Goal: Transaction & Acquisition: Purchase product/service

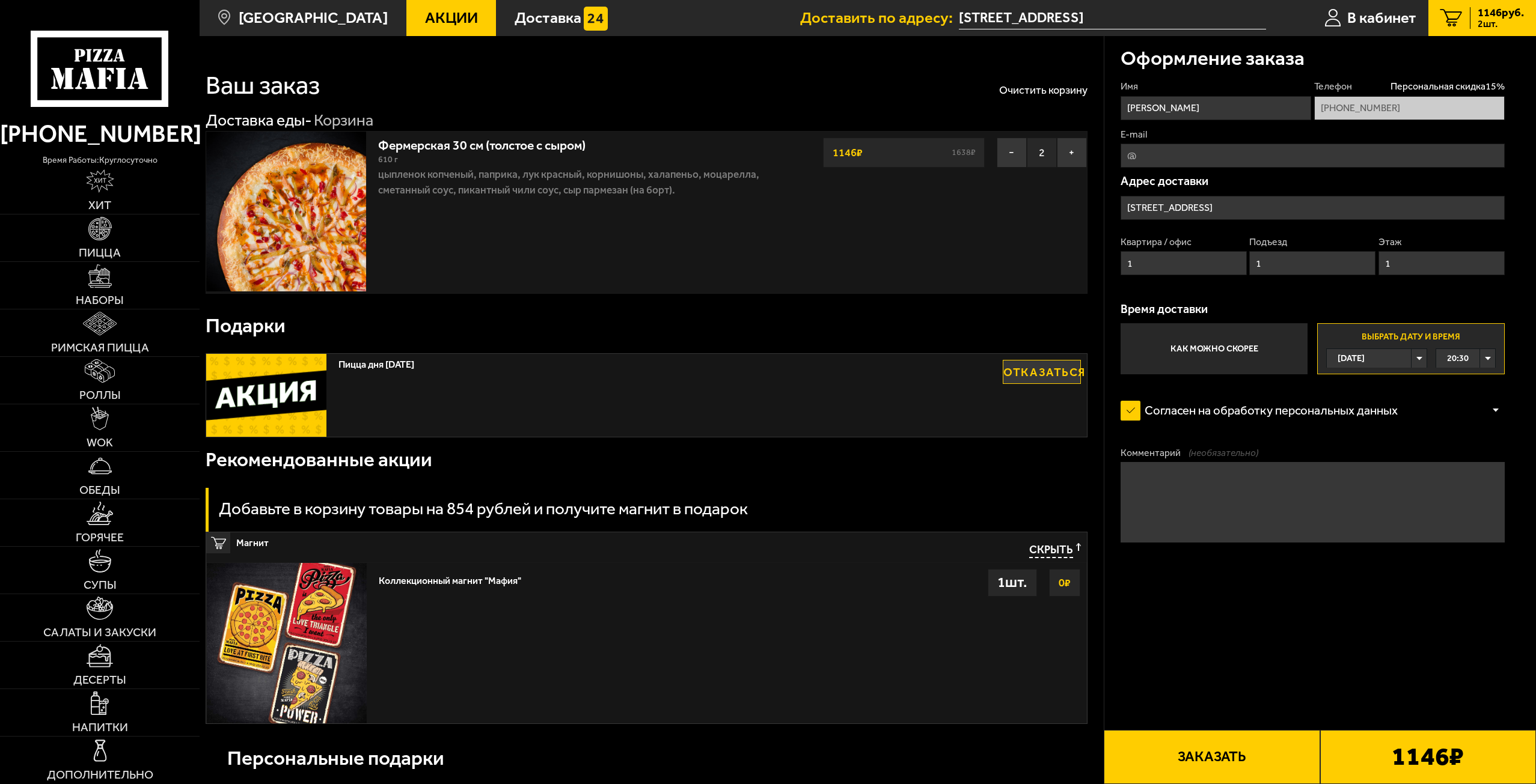
click at [1237, 334] on label "Как можно скорее" at bounding box center [1214, 348] width 187 height 51
click at [0, 0] on input "Как можно скорее" at bounding box center [0, 0] width 0 height 0
click at [1205, 208] on input "[STREET_ADDRESS]" at bounding box center [1312, 208] width 384 height 24
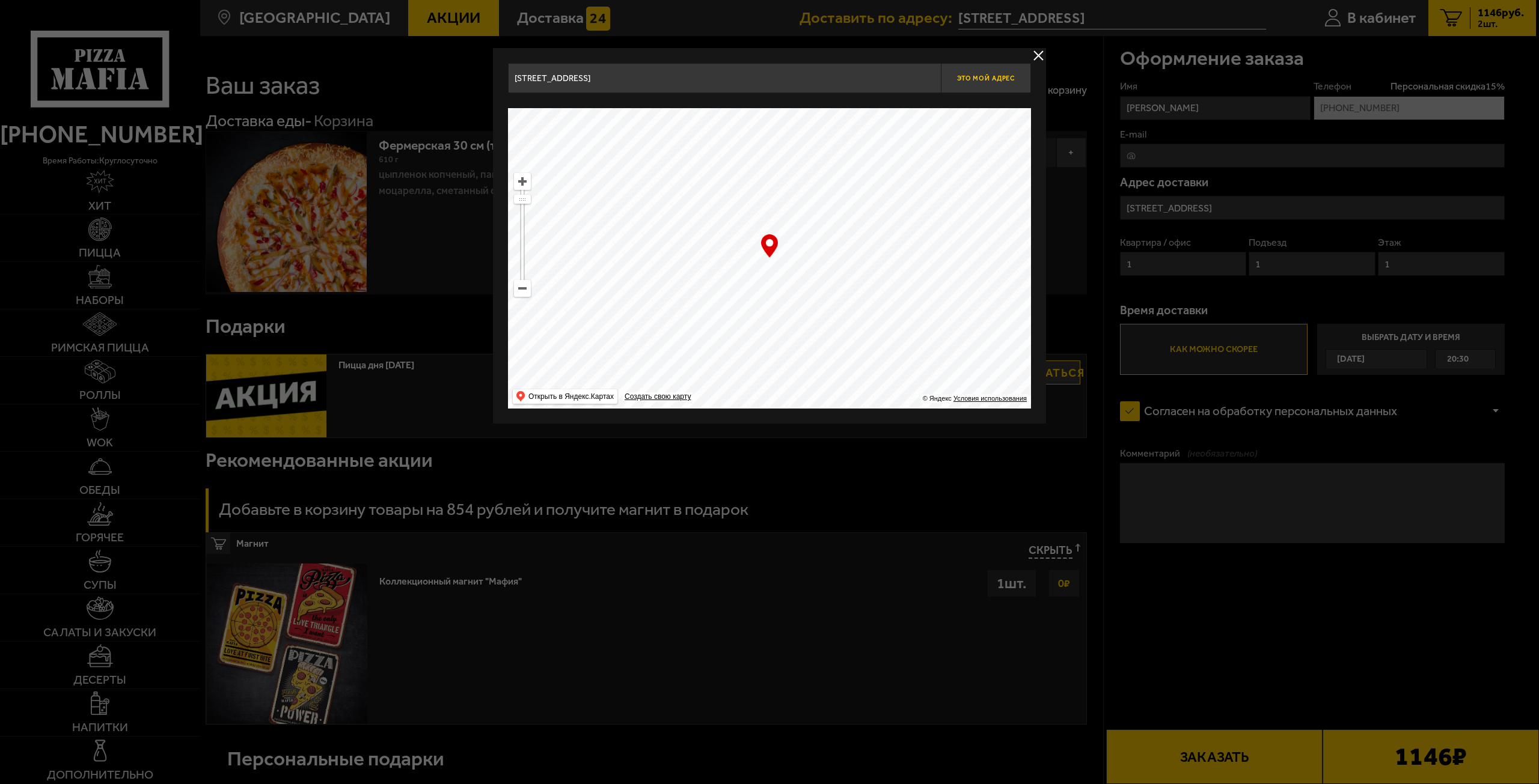
click at [974, 78] on span "Это мой адрес" at bounding box center [986, 78] width 58 height 8
click at [1039, 52] on button "delivery type" at bounding box center [1038, 55] width 15 height 15
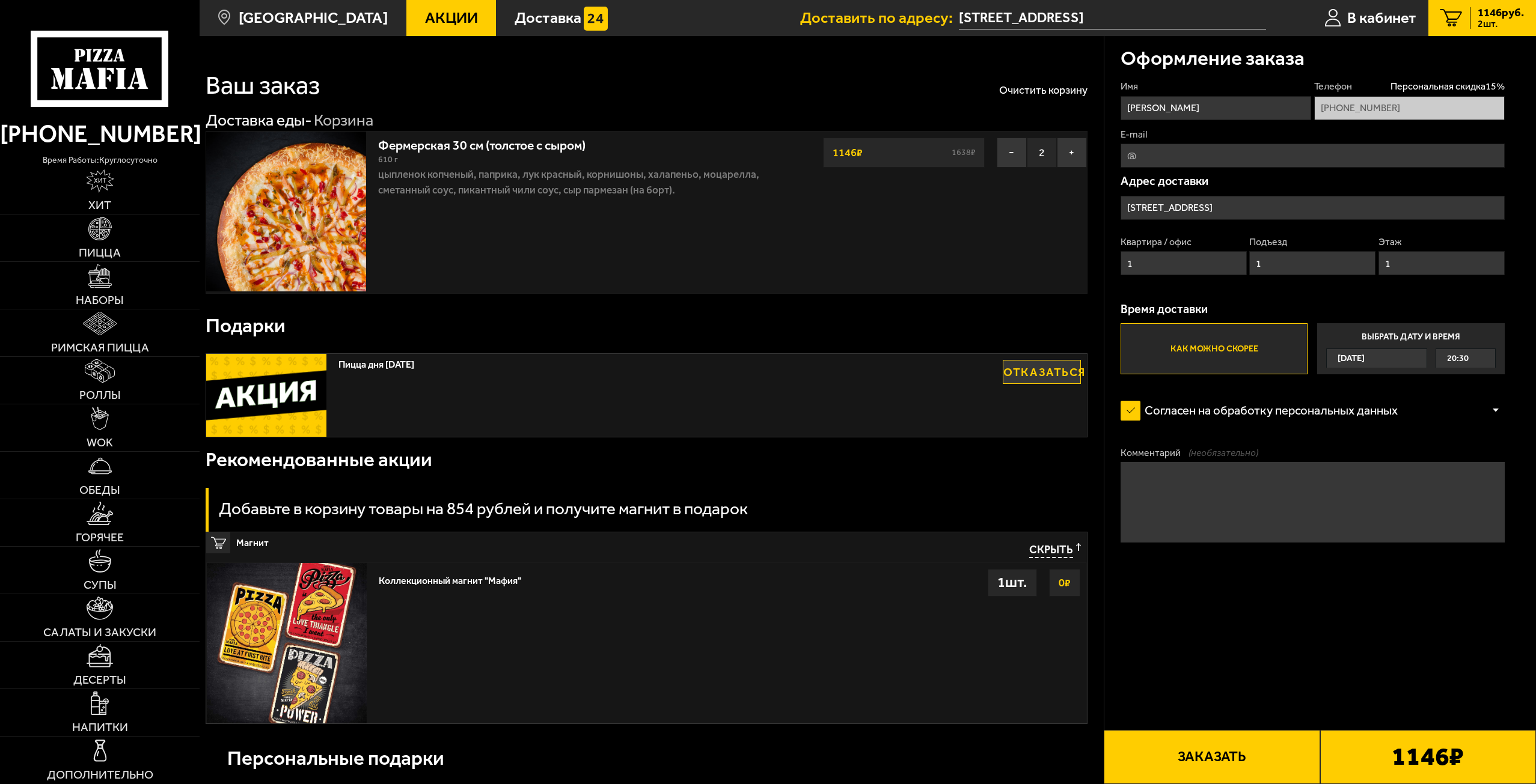
click at [1496, 412] on div at bounding box center [1495, 410] width 18 height 9
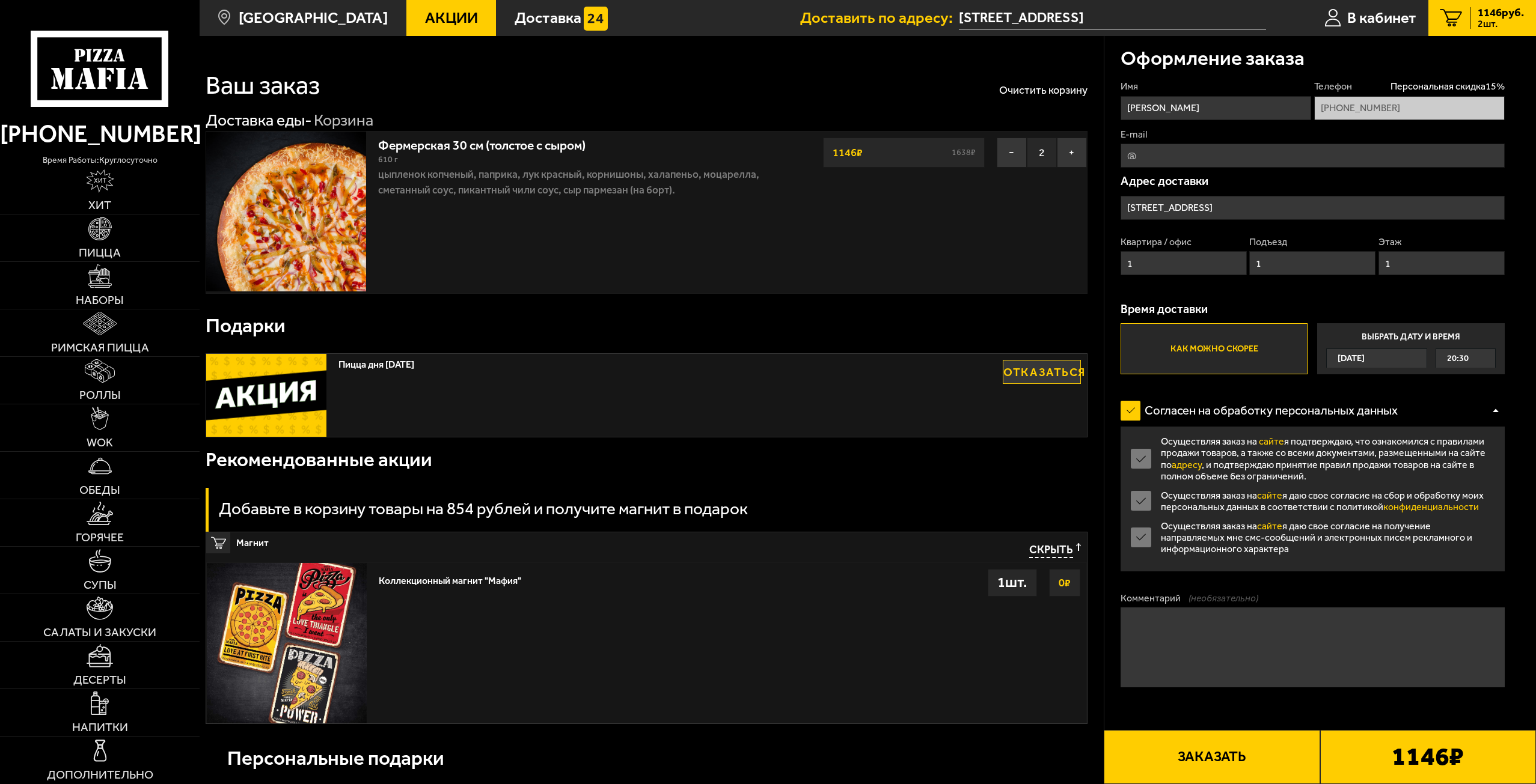
click at [1202, 202] on input "[STREET_ADDRESS]" at bounding box center [1312, 208] width 384 height 24
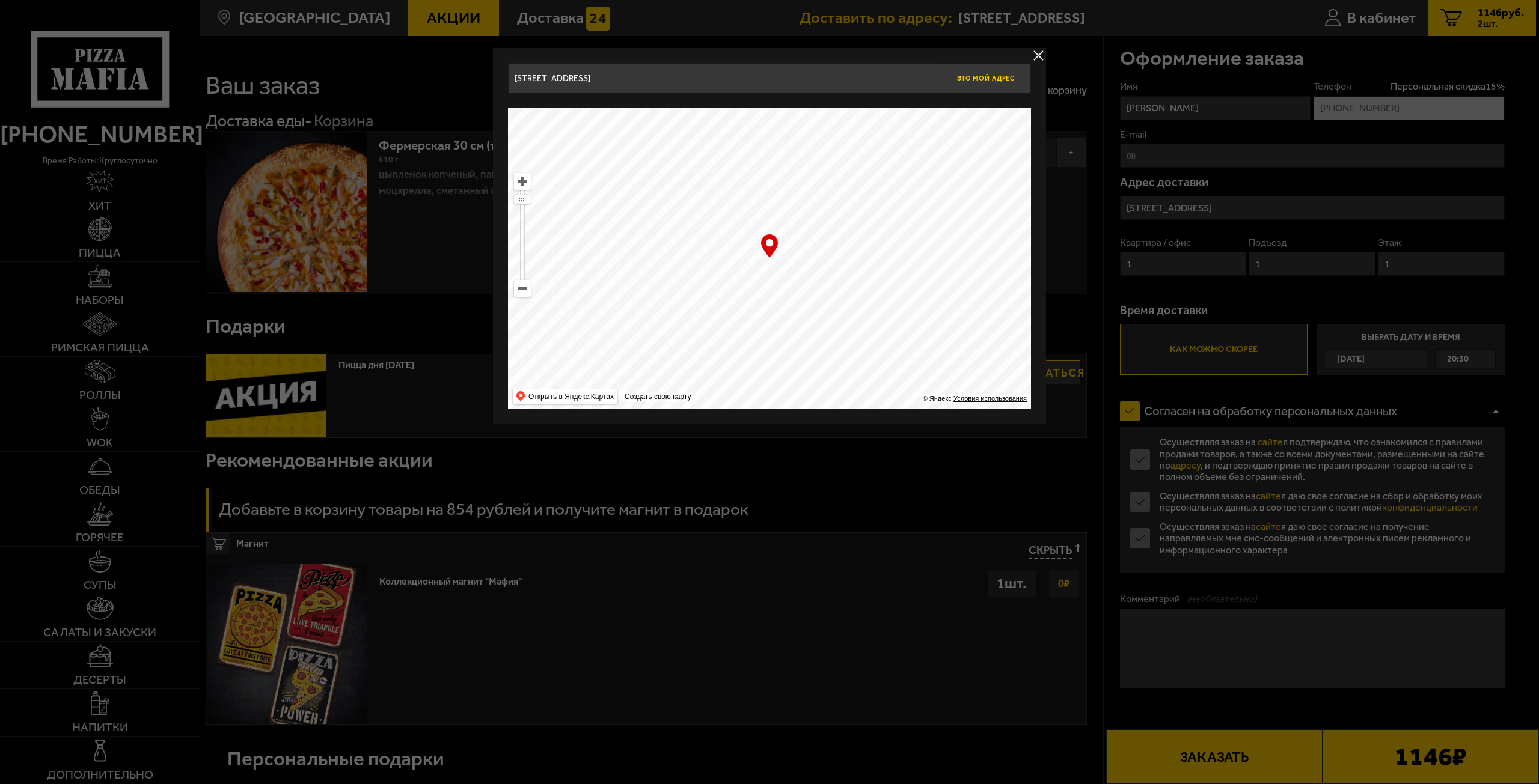
click at [983, 71] on button "Это мой адрес" at bounding box center [985, 78] width 90 height 30
click at [1039, 50] on button "delivery type" at bounding box center [1038, 55] width 15 height 15
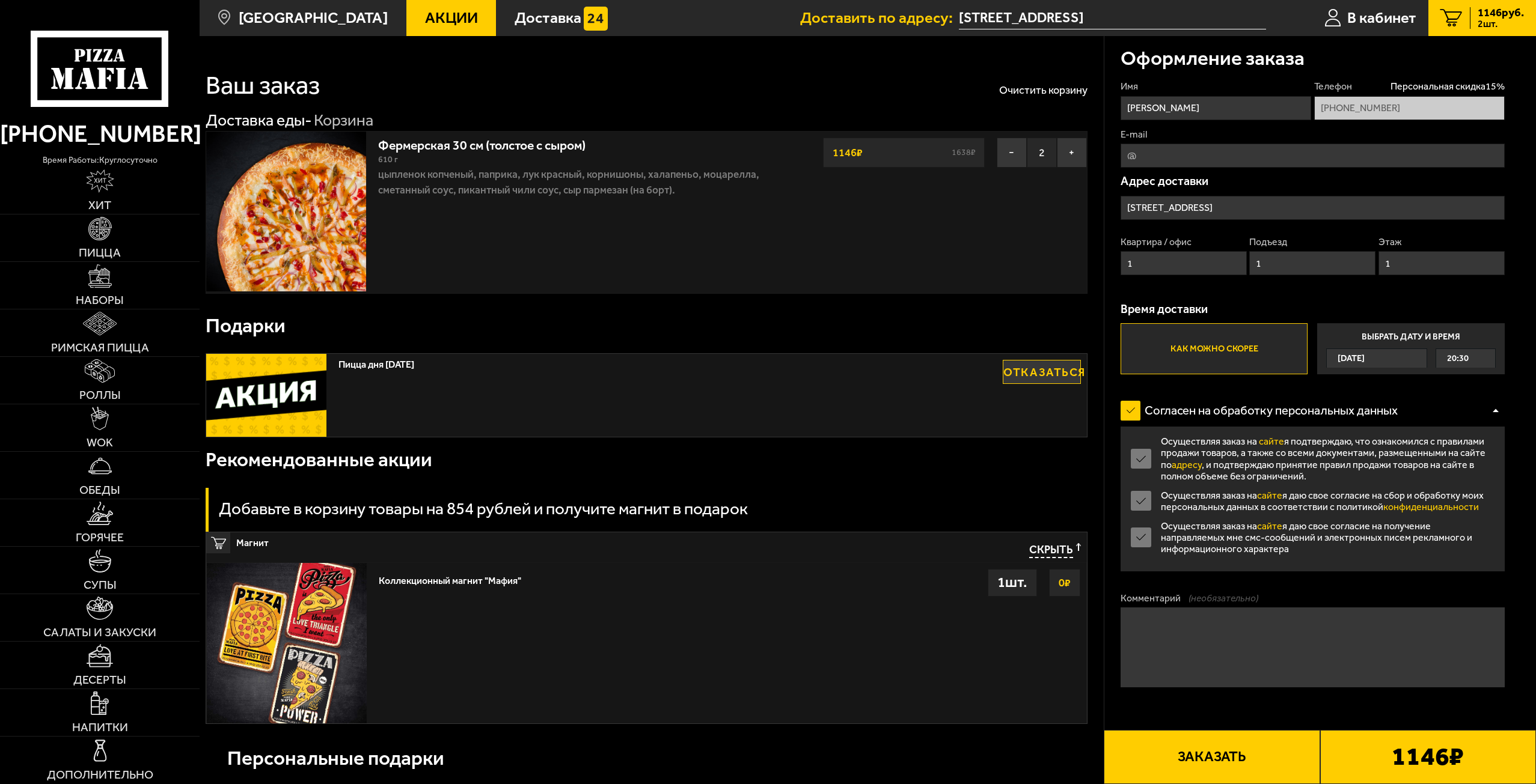
click at [696, 84] on div "Ваш заказ Очистить корзину" at bounding box center [646, 75] width 882 height 48
click at [1209, 210] on input "[STREET_ADDRESS]" at bounding box center [1312, 208] width 384 height 24
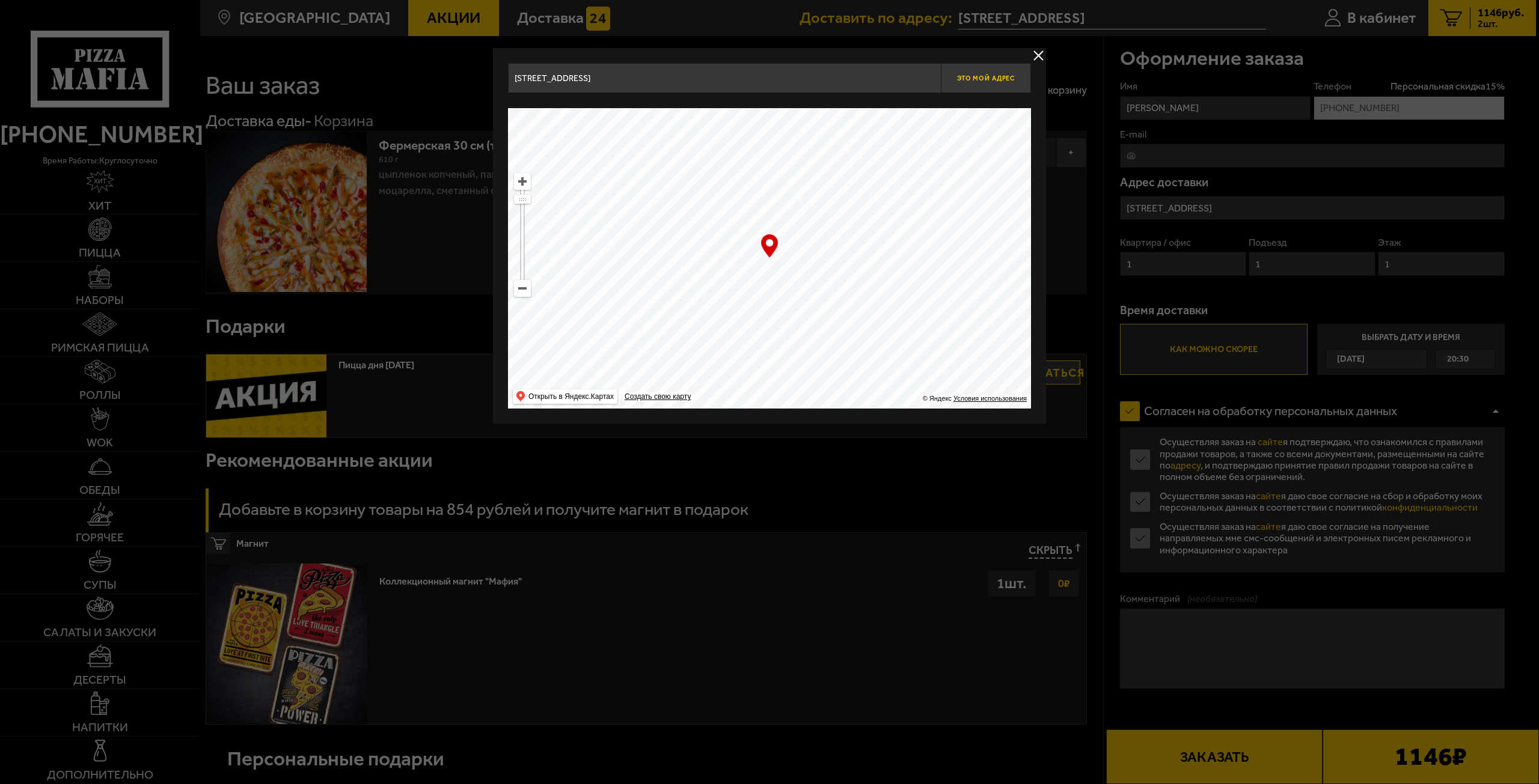
click at [996, 80] on span "Это мой адрес" at bounding box center [986, 78] width 58 height 8
type input "[STREET_ADDRESS]"
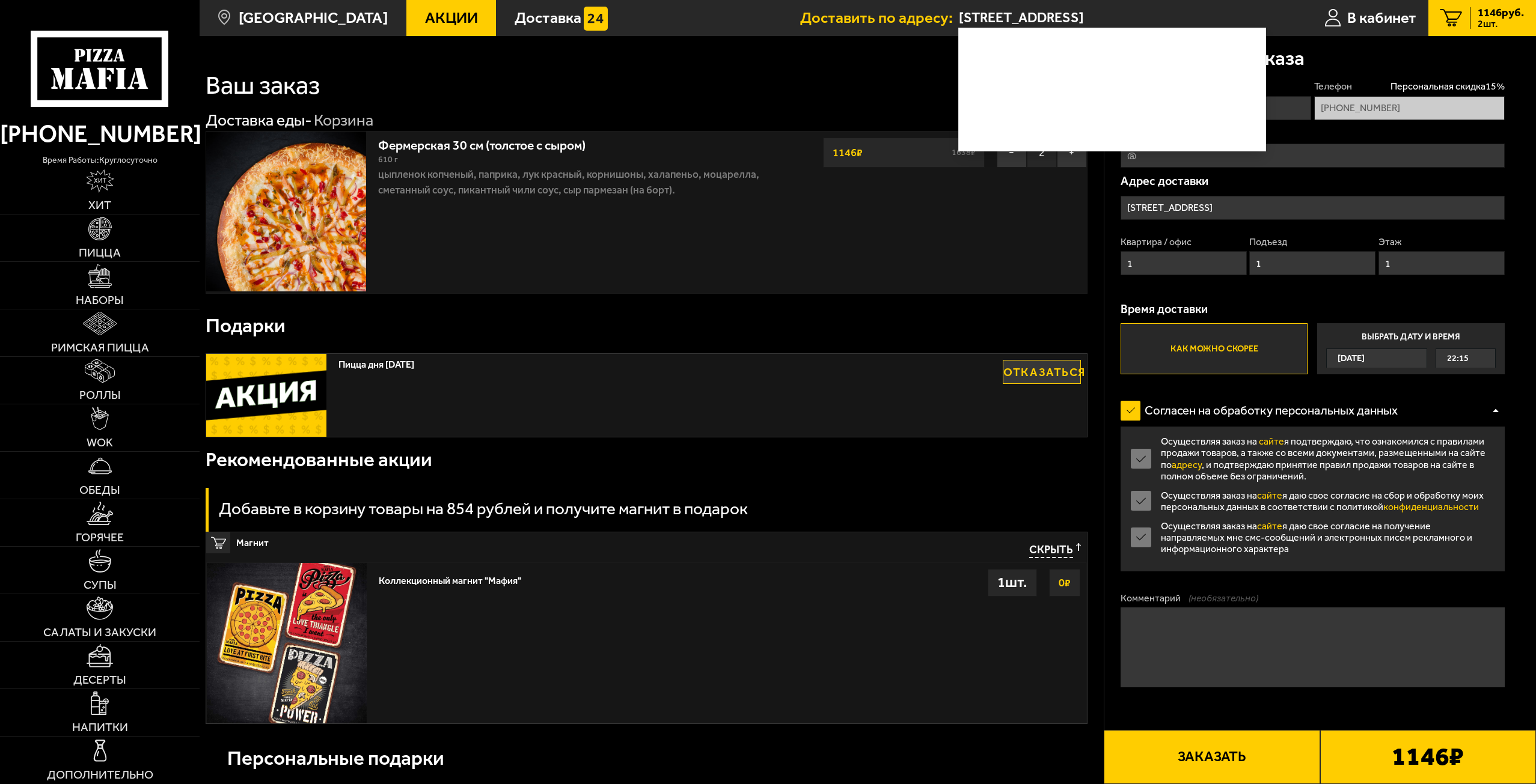
click at [871, 102] on div "Ваш заказ Очистить корзину Доставка еды - Корзина Фермерская 30 см (толстое с с…" at bounding box center [651, 578] width 904 height 1086
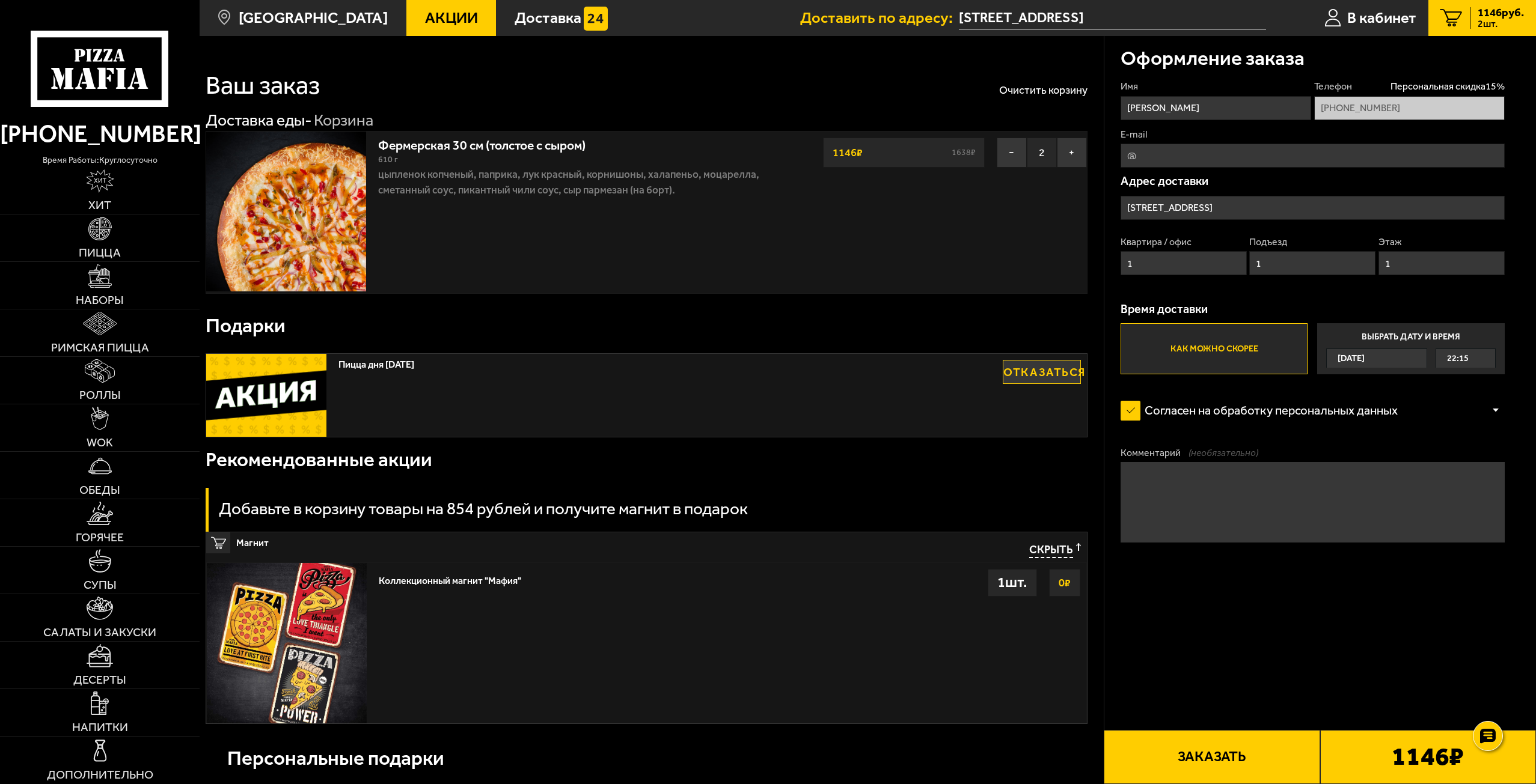
click at [1305, 205] on input "Россия, Санкт-Петербург, Омская улица, 26" at bounding box center [1312, 208] width 384 height 24
type input "[STREET_ADDRESS]"
click at [1271, 206] on input "[STREET_ADDRESS]" at bounding box center [1312, 208] width 384 height 24
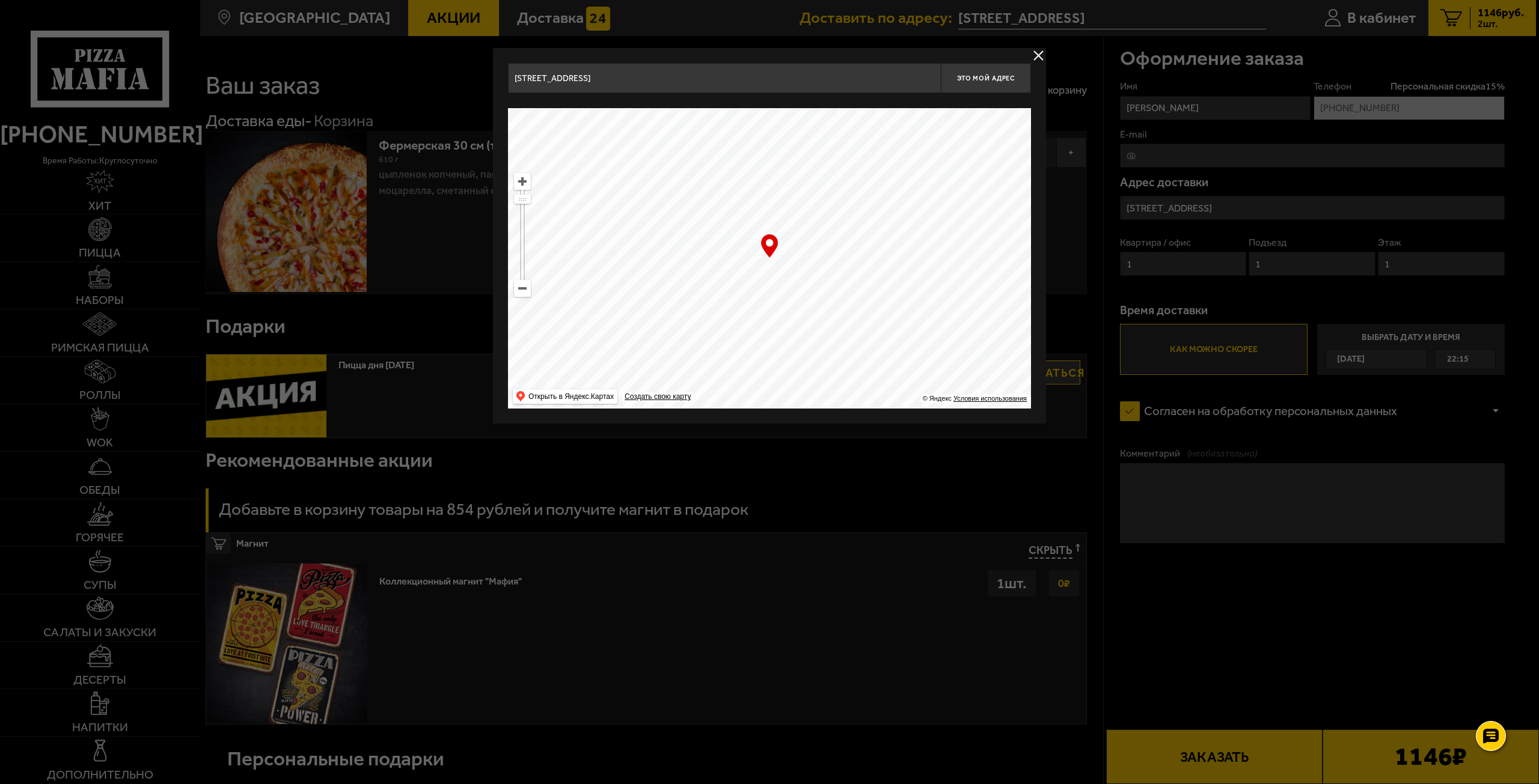
click at [611, 78] on input "[STREET_ADDRESS]" at bounding box center [724, 78] width 432 height 30
click at [770, 248] on div "… © Яндекс Условия использования Открыть в Яндекс.Картах Создать свою карту" at bounding box center [770, 258] width 523 height 300
drag, startPoint x: 774, startPoint y: 245, endPoint x: 777, endPoint y: 254, distance: 9.5
click at [777, 254] on div "… © Яндекс Условия использования Открыть в Яндекс.Картах Создать свою карту" at bounding box center [770, 258] width 523 height 300
drag, startPoint x: 765, startPoint y: 240, endPoint x: 761, endPoint y: 230, distance: 10.8
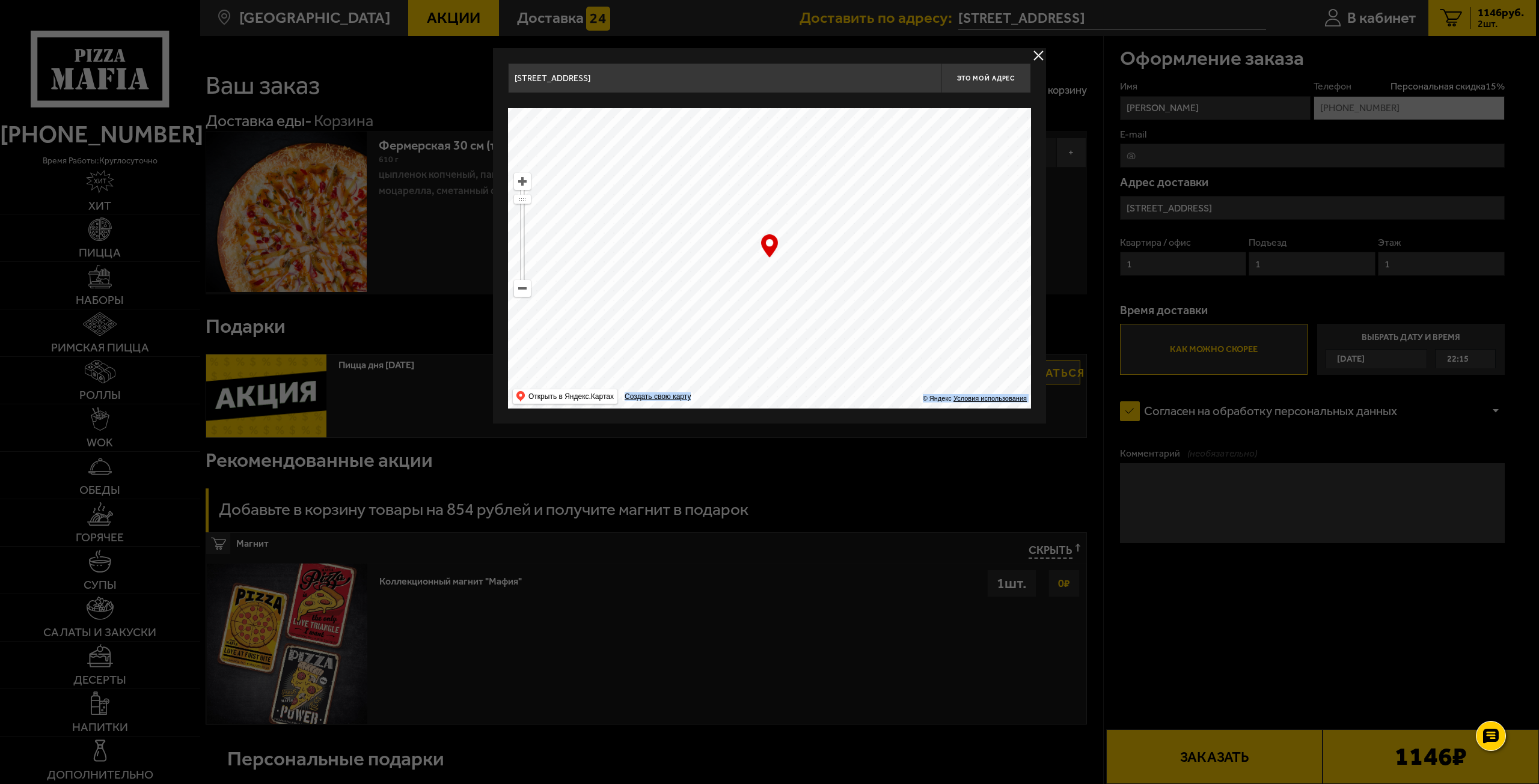
click at [762, 232] on div "… © Яндекс Условия использования Открыть в Яндекс.Картах Создать свою карту" at bounding box center [770, 258] width 523 height 300
click at [887, 79] on input "[STREET_ADDRESS]" at bounding box center [724, 78] width 432 height 30
click at [974, 79] on span "Это мой адрес" at bounding box center [986, 78] width 58 height 8
type input "Россия, Санкт-Петербург, Омская улица, 26"
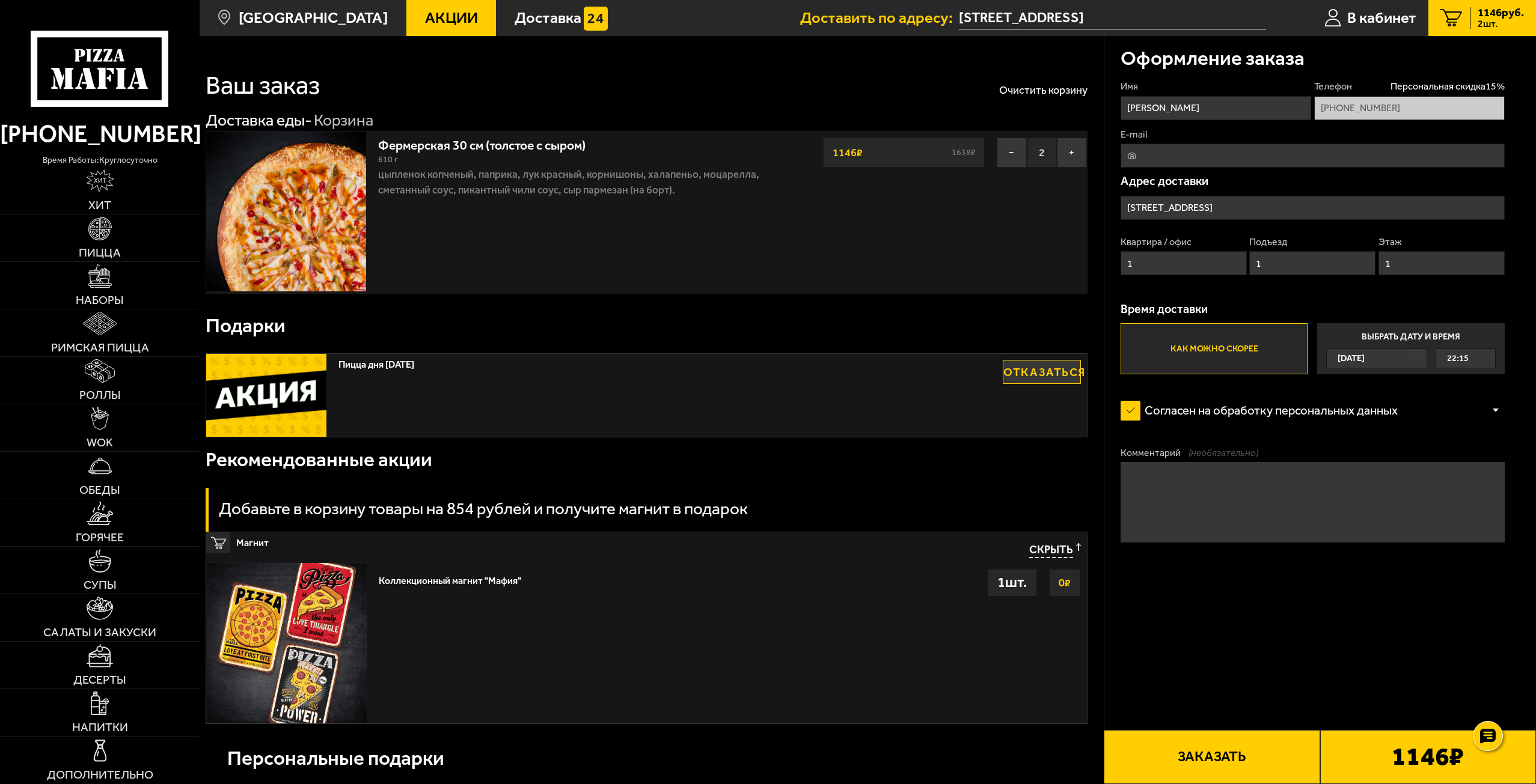
click at [1170, 262] on input "1" at bounding box center [1183, 263] width 126 height 24
type input "28"
click at [1305, 268] on input "1" at bounding box center [1311, 263] width 126 height 24
type input "2"
click at [1414, 265] on input "1" at bounding box center [1441, 263] width 126 height 24
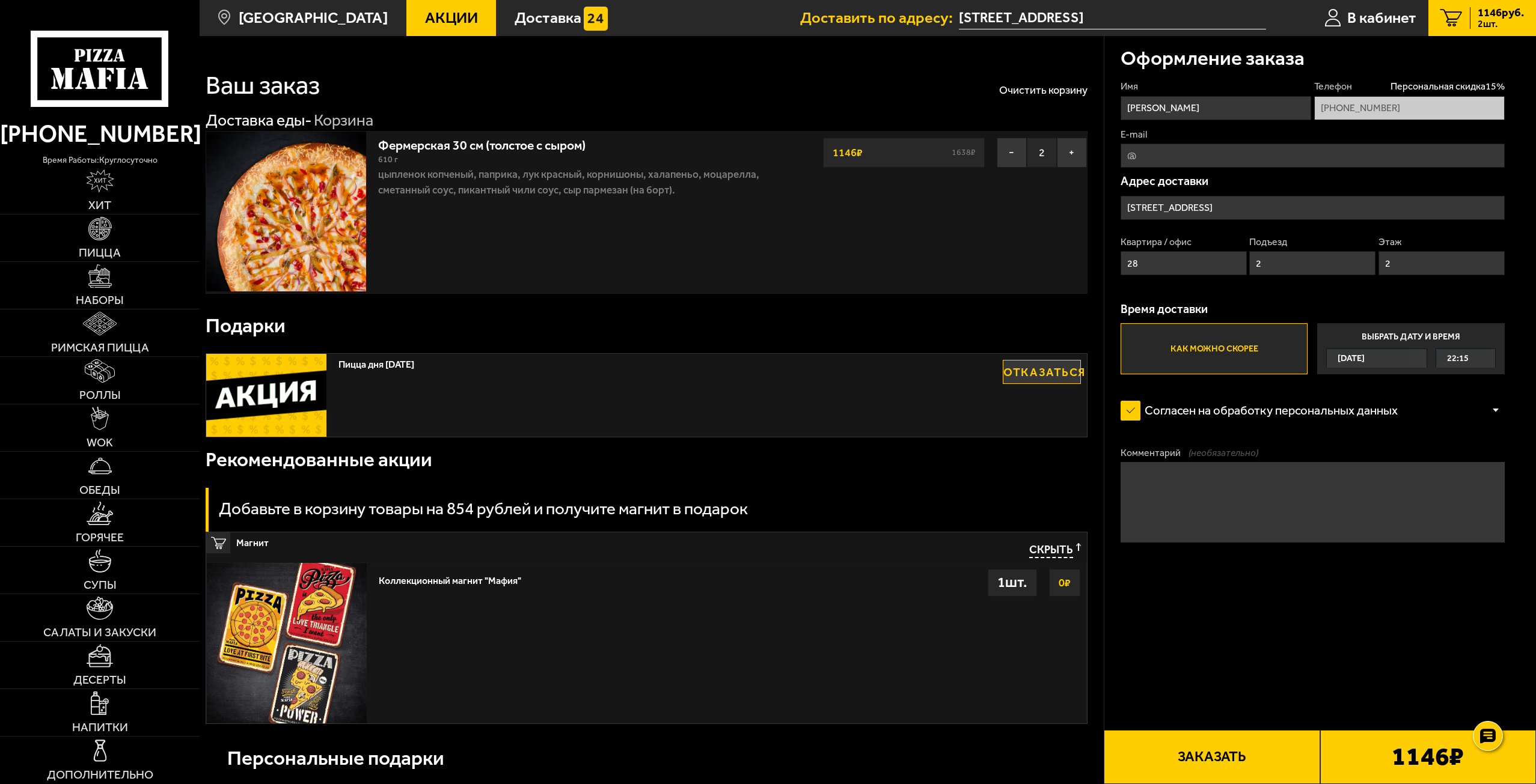
type input "2"
click at [1177, 203] on input "[STREET_ADDRESS]" at bounding box center [1312, 208] width 384 height 24
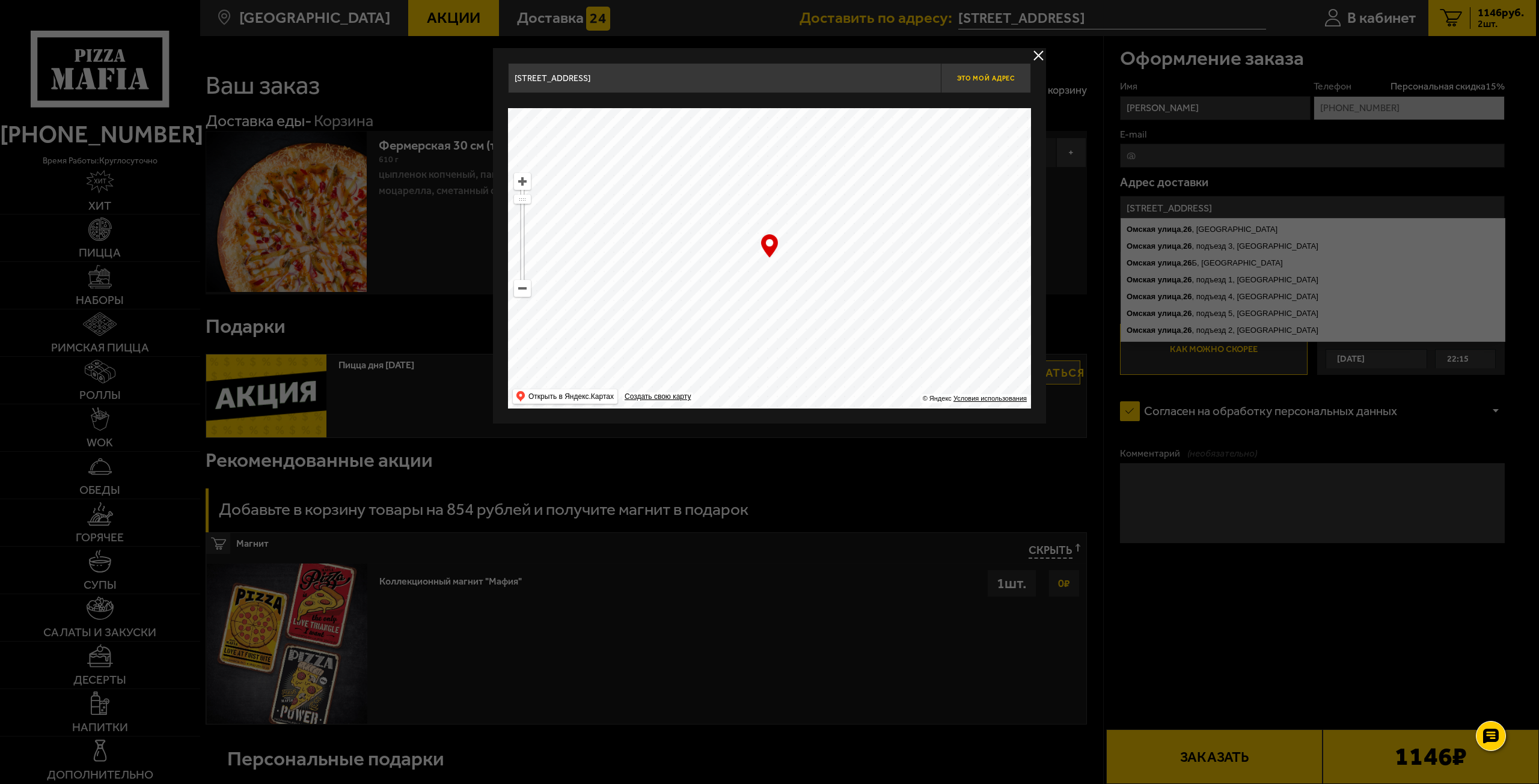
click at [1001, 79] on span "Это мой адрес" at bounding box center [986, 78] width 58 height 8
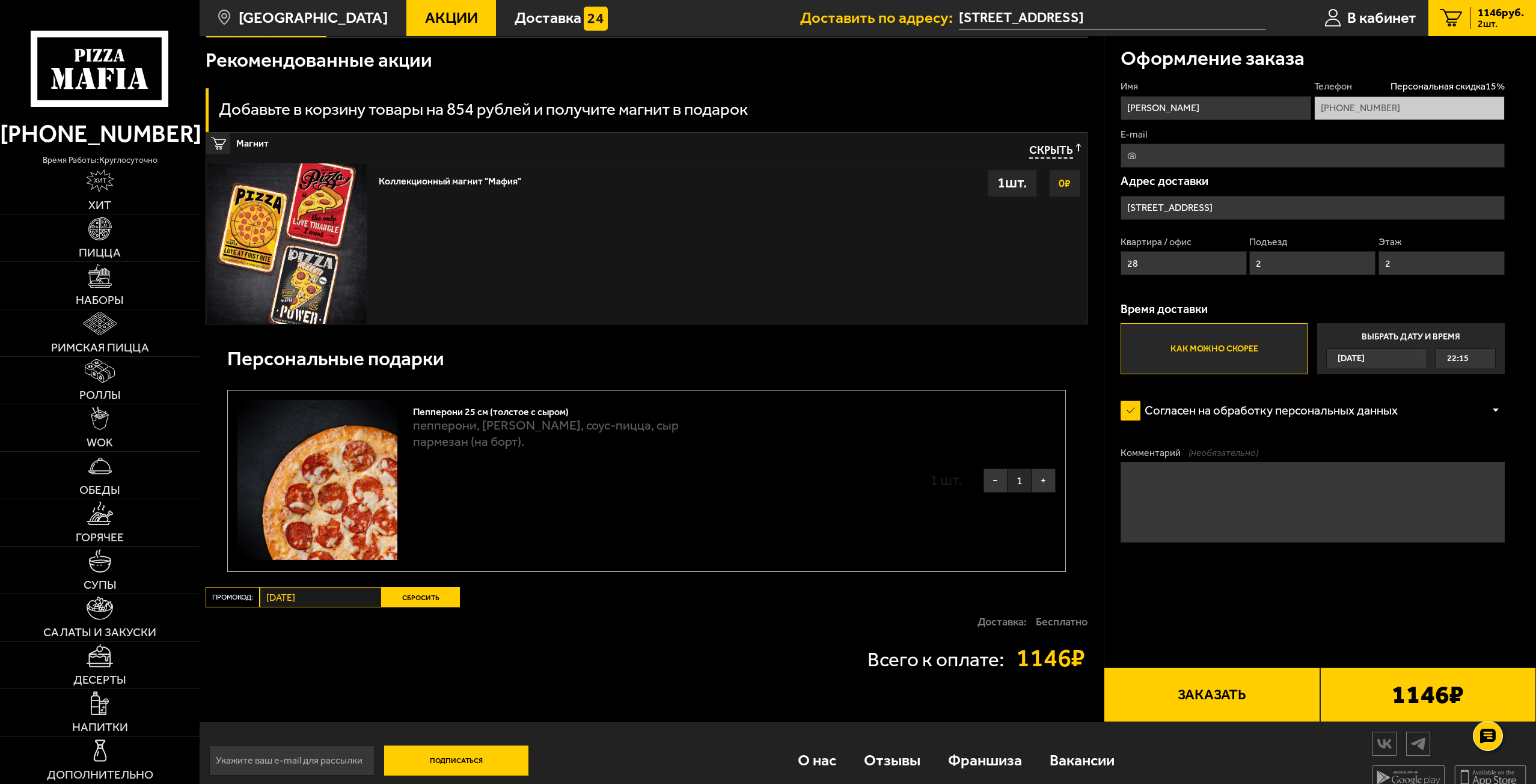
scroll to position [416, 0]
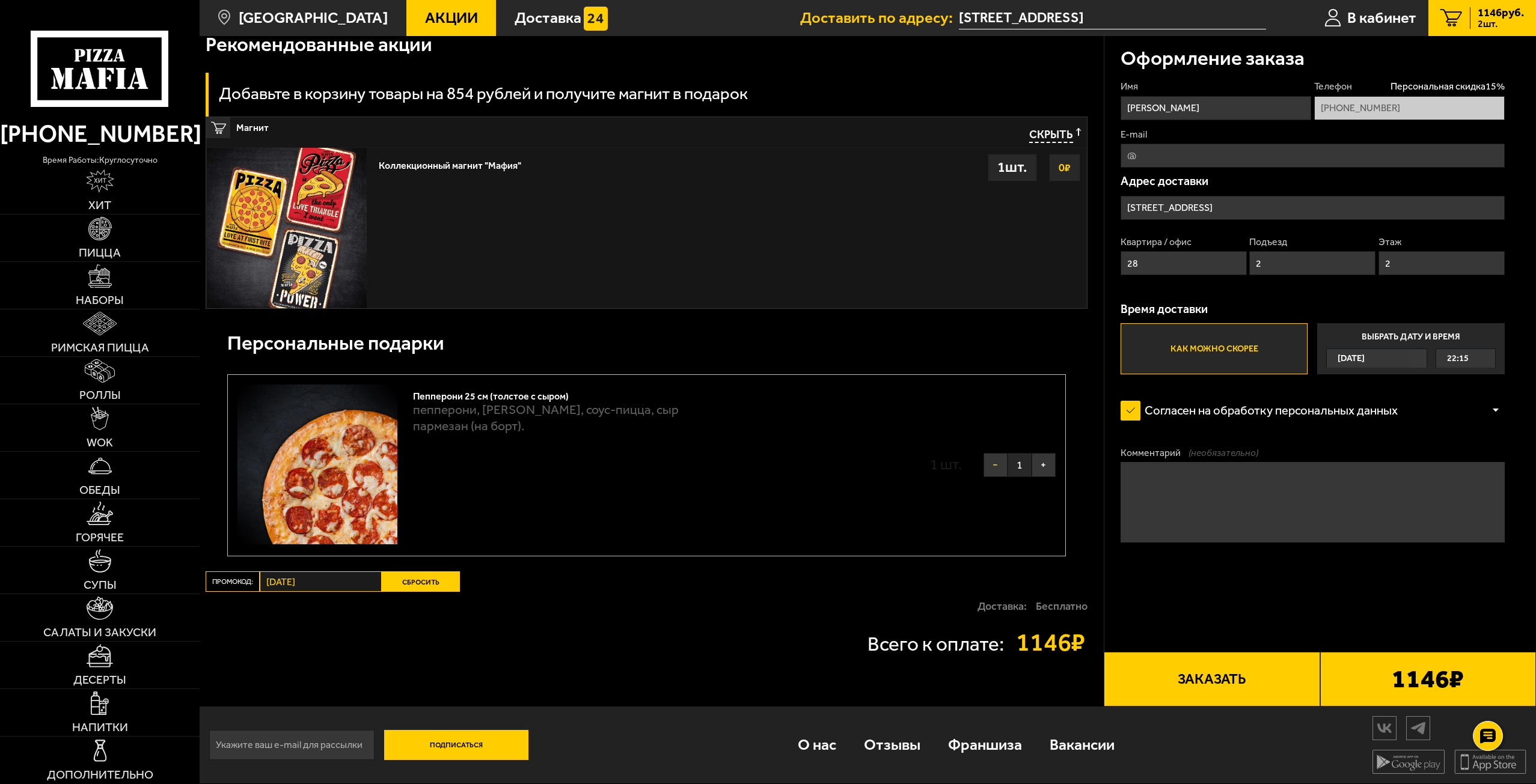
click at [996, 466] on button "−" at bounding box center [995, 465] width 24 height 24
click at [1034, 465] on button "Выбрать" at bounding box center [1016, 465] width 79 height 48
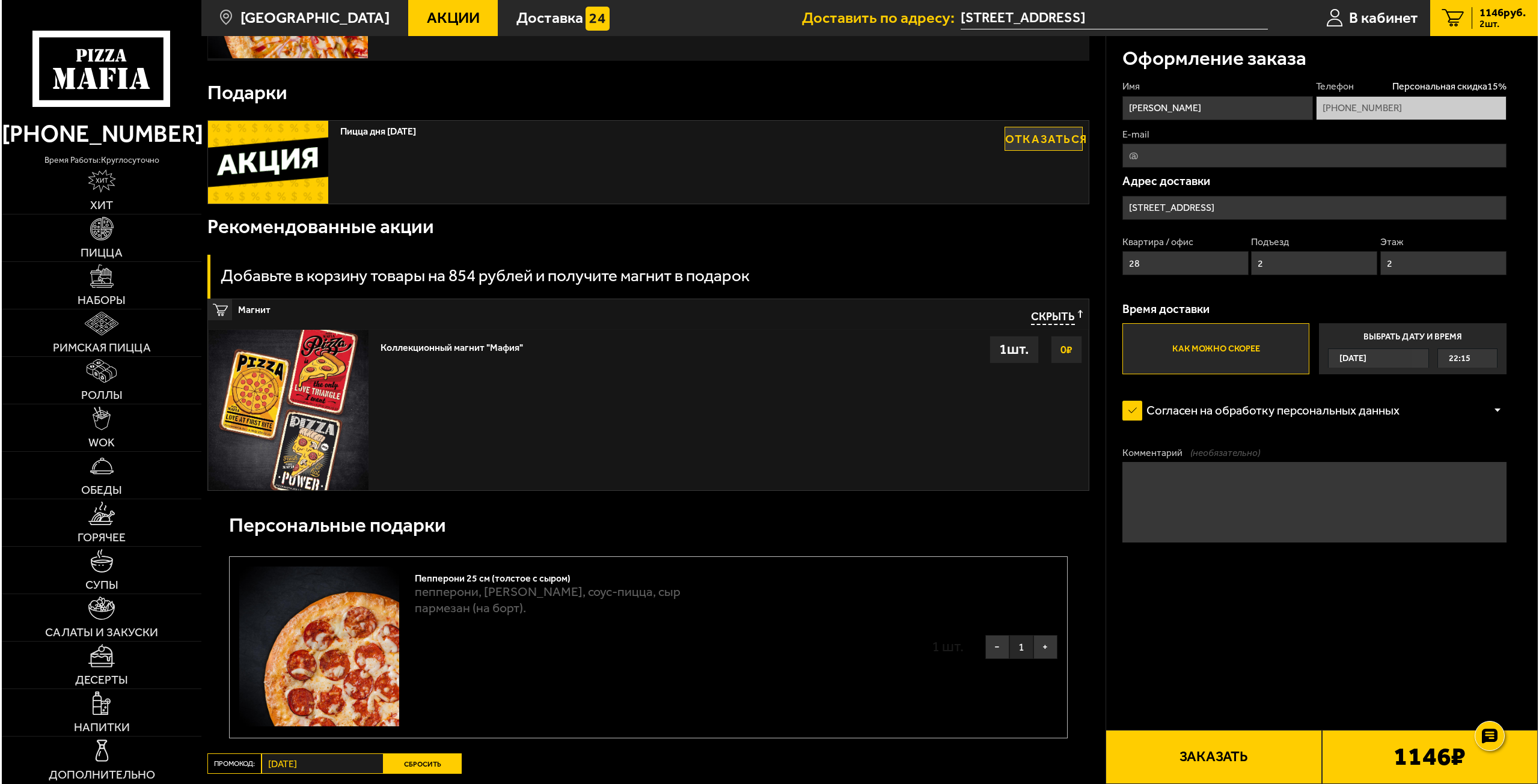
scroll to position [240, 0]
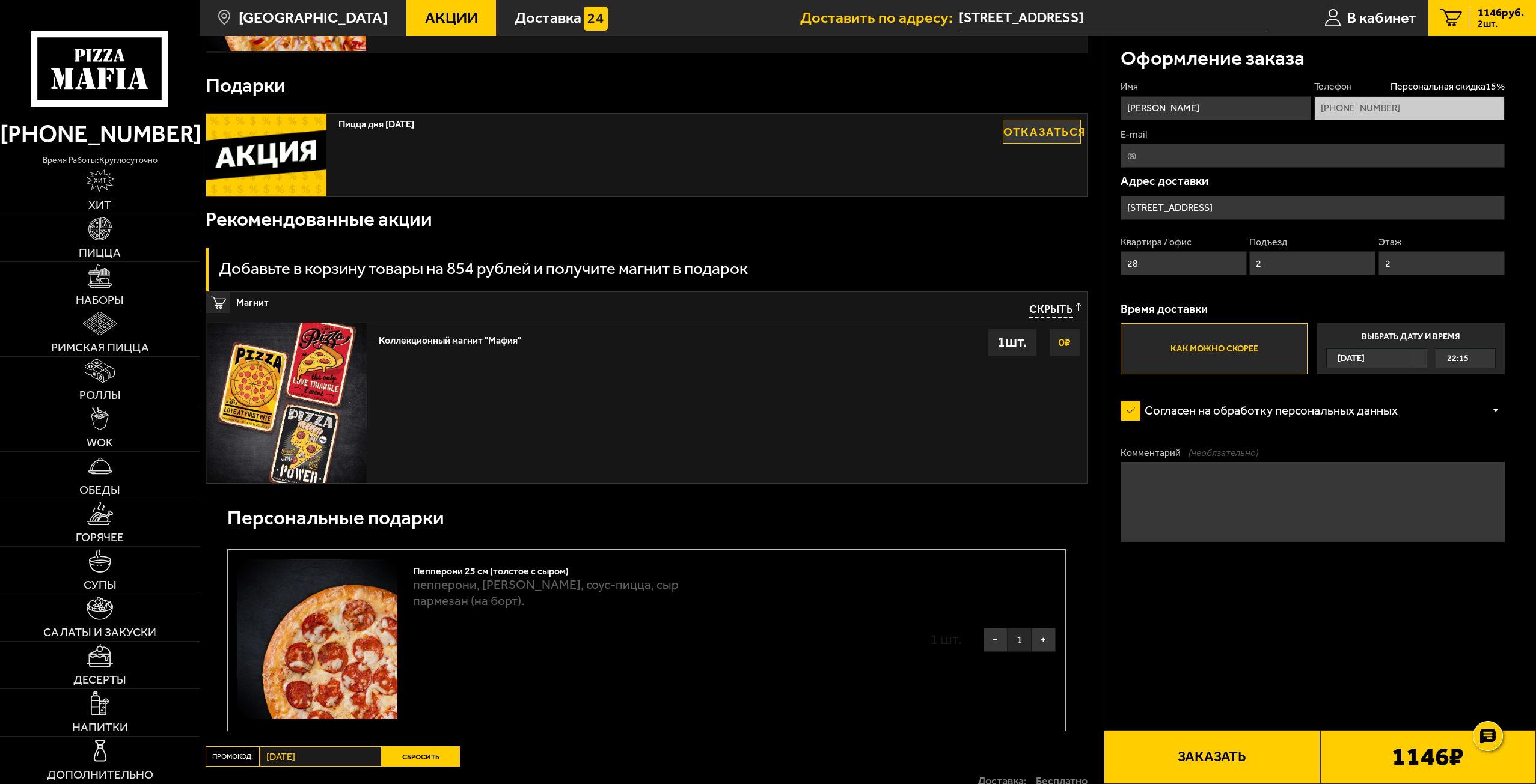
click at [1225, 751] on button "Заказать" at bounding box center [1211, 757] width 216 height 54
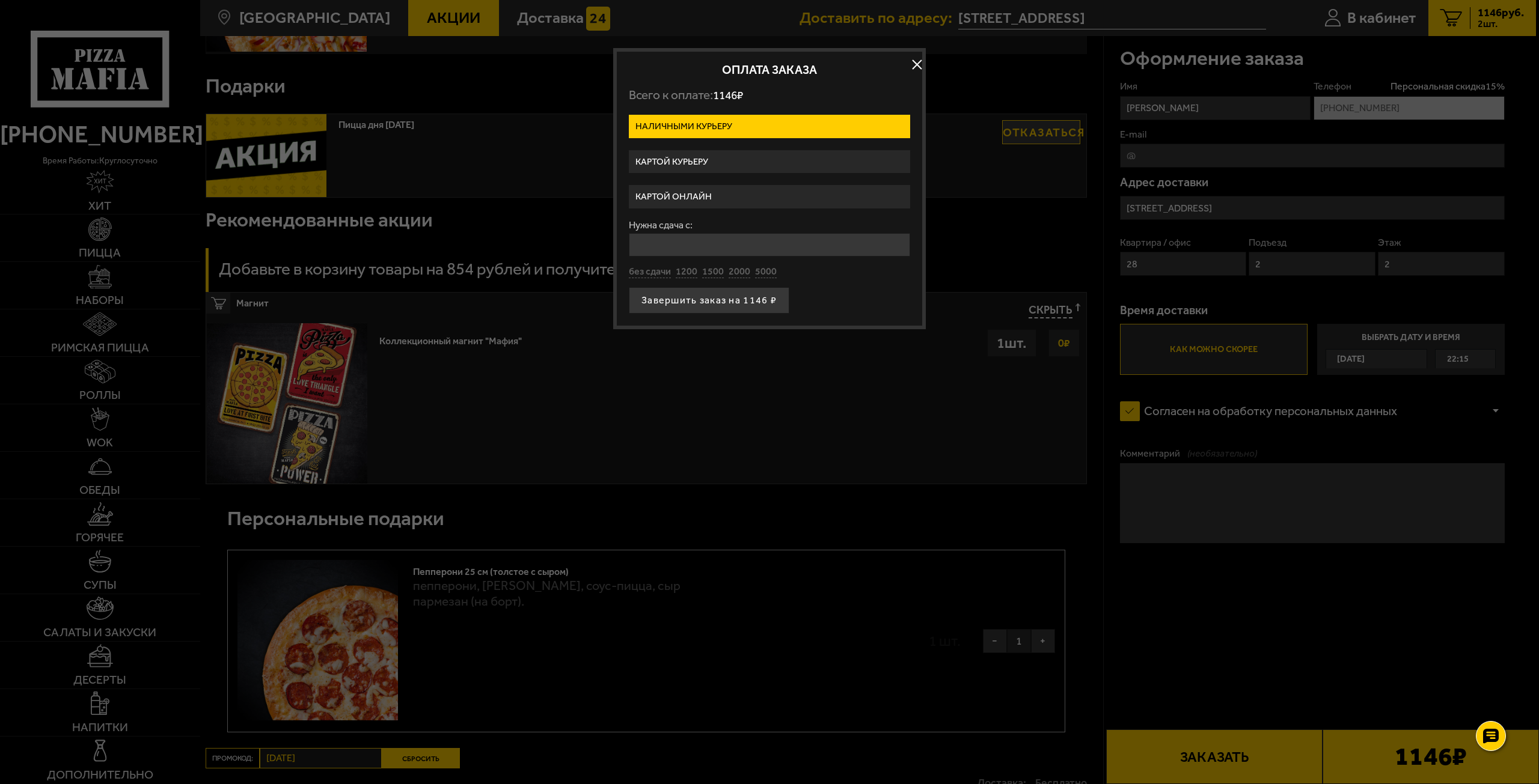
click at [679, 159] on label "Картой курьеру" at bounding box center [769, 162] width 281 height 24
click at [0, 0] on input "Картой курьеру" at bounding box center [0, 0] width 0 height 0
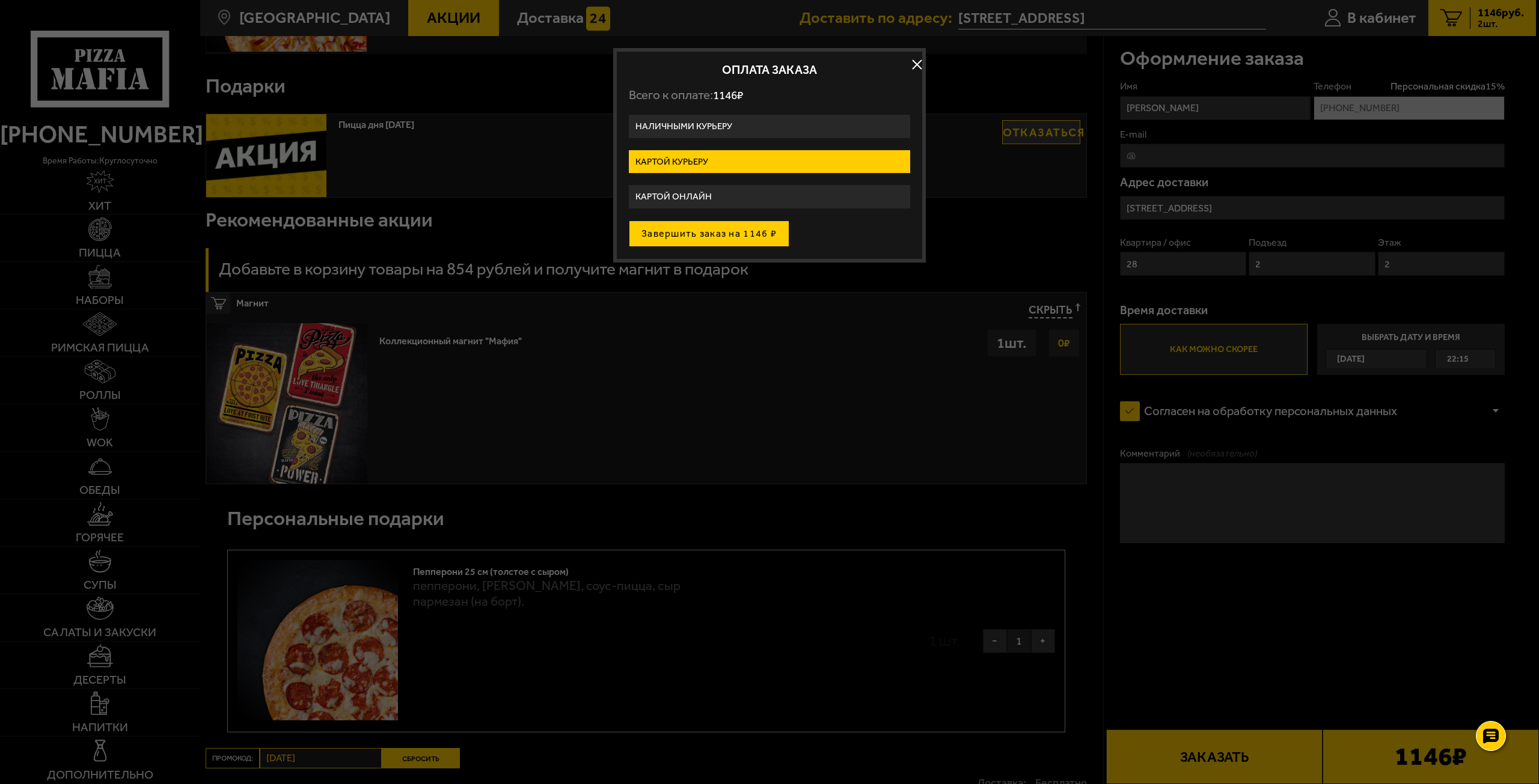
click at [723, 231] on button "Завершить заказ на 1146 ₽" at bounding box center [708, 234] width 160 height 27
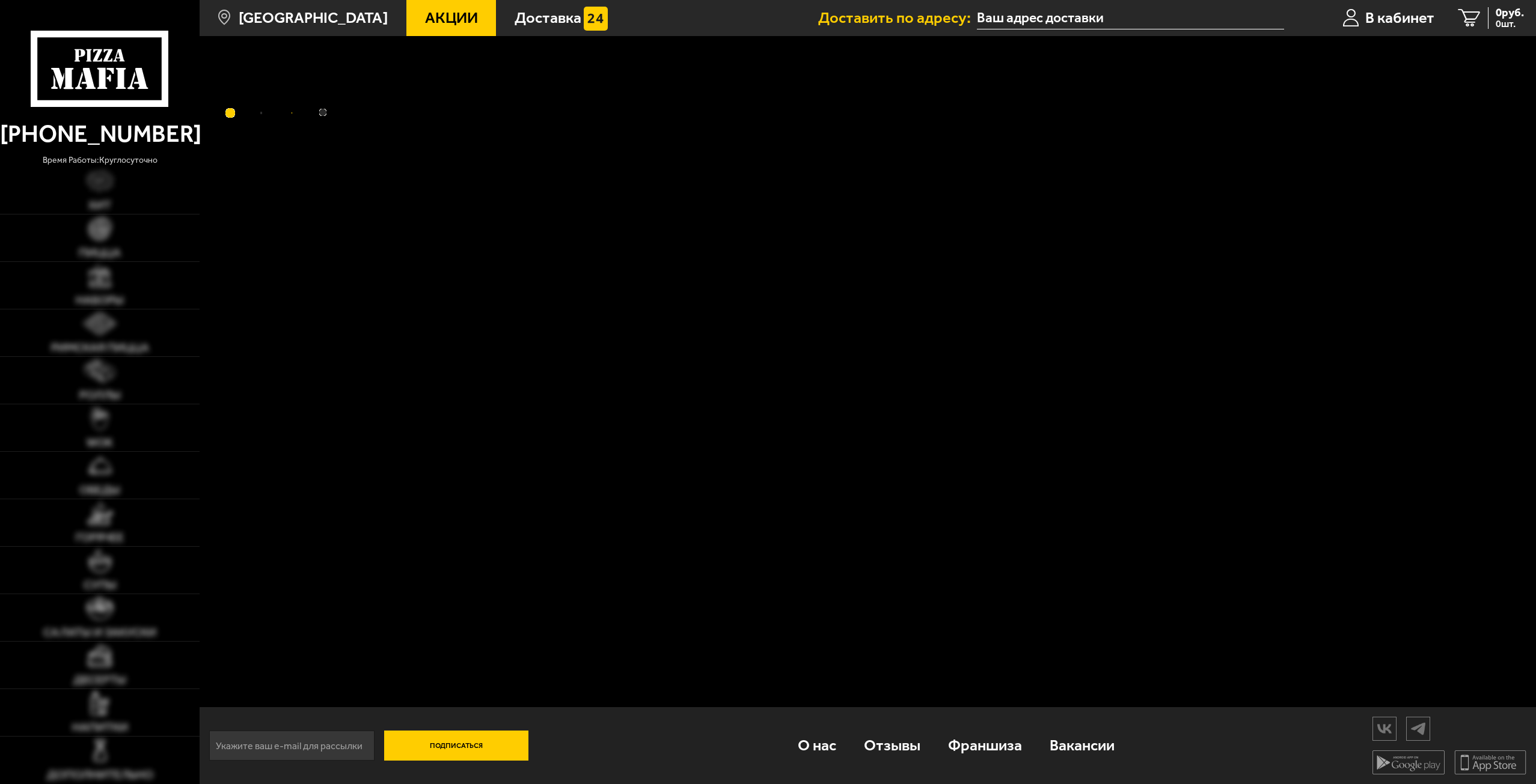
type input "[STREET_ADDRESS]"
